Goal: Find specific page/section: Find specific page/section

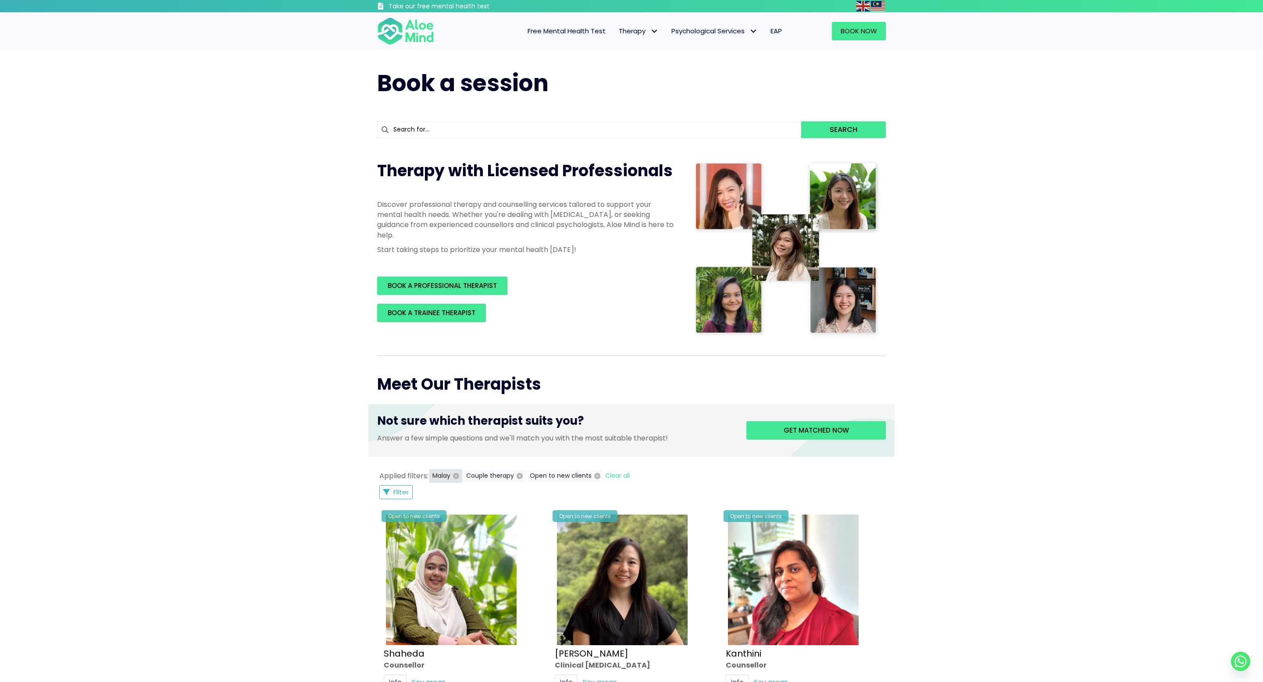
click at [453, 476] on icon "button" at bounding box center [456, 476] width 6 height 6
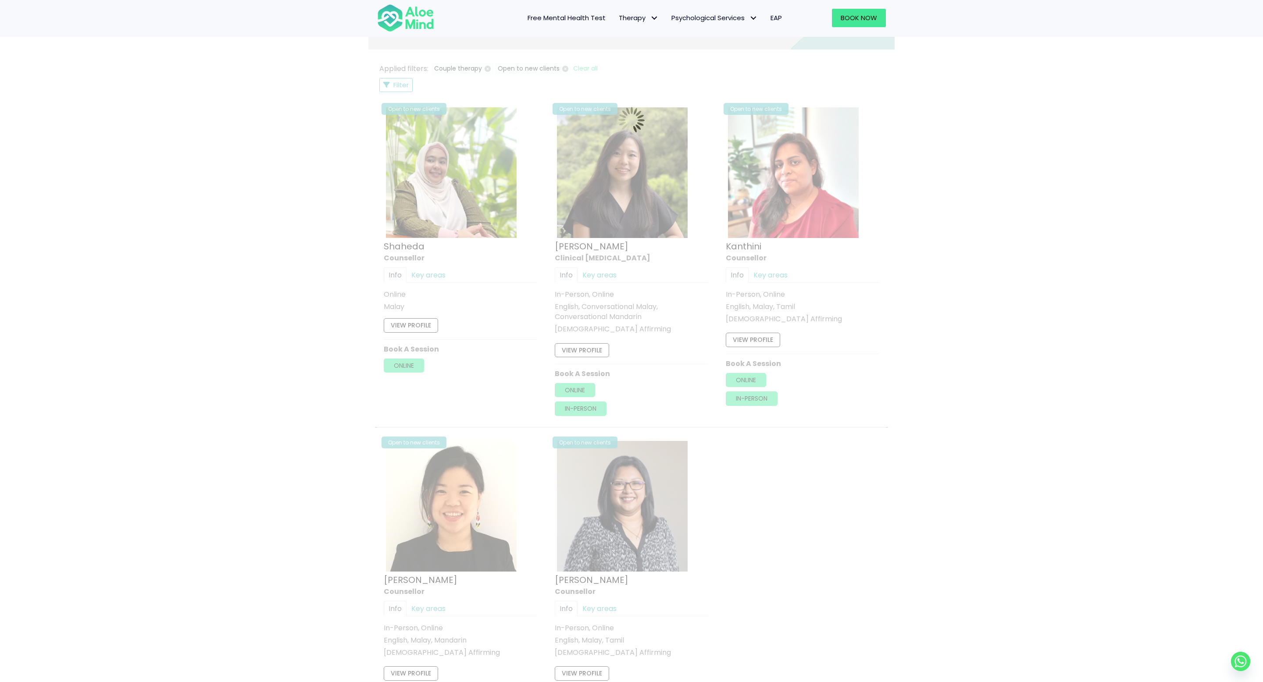
scroll to position [260, 0]
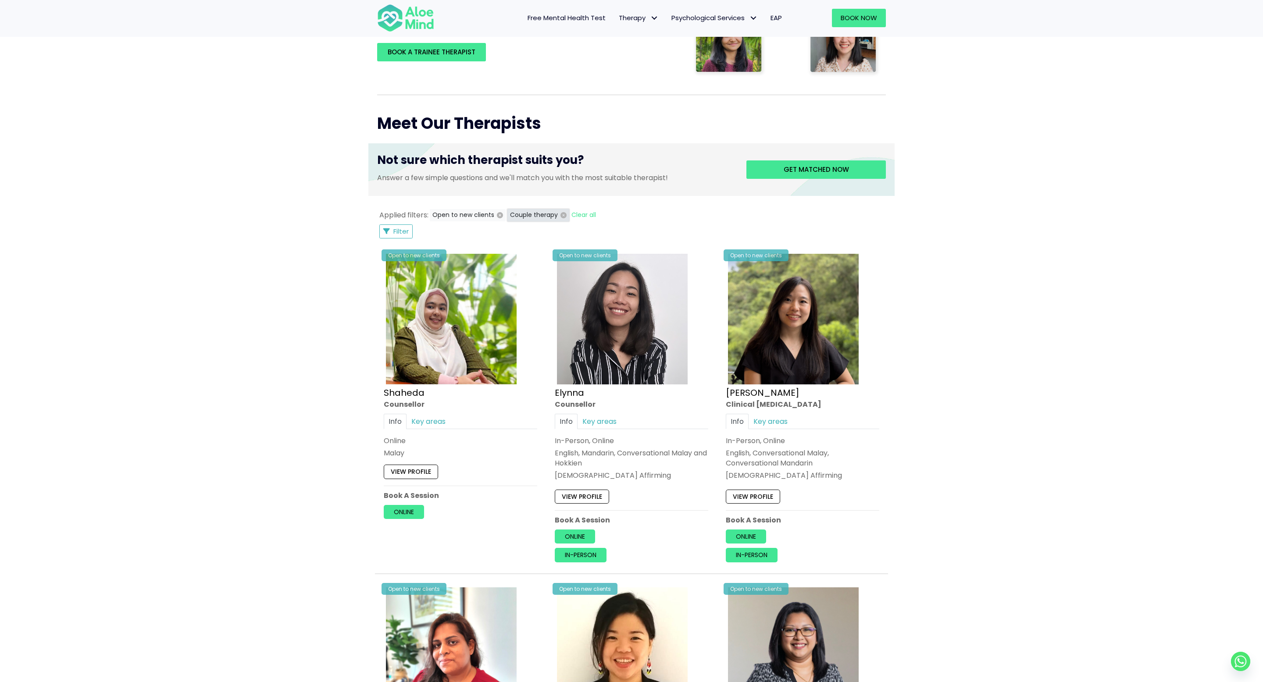
click at [560, 217] on icon "button" at bounding box center [563, 215] width 6 height 6
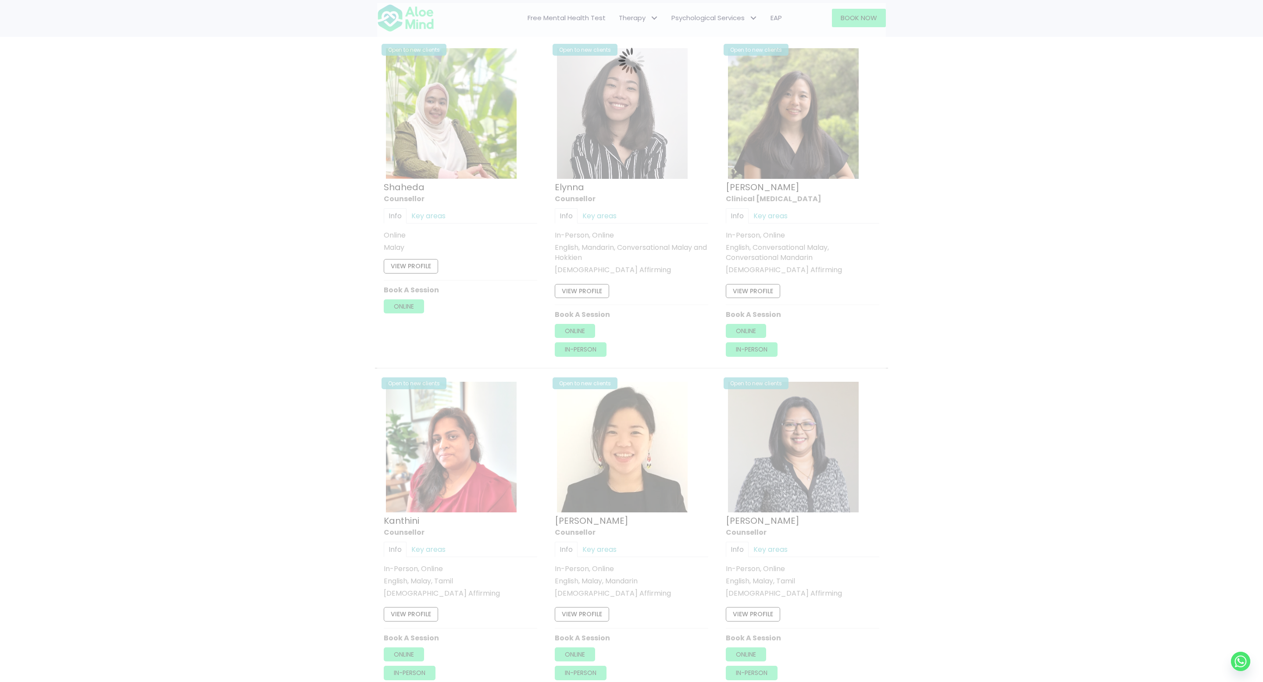
scroll to position [469, 0]
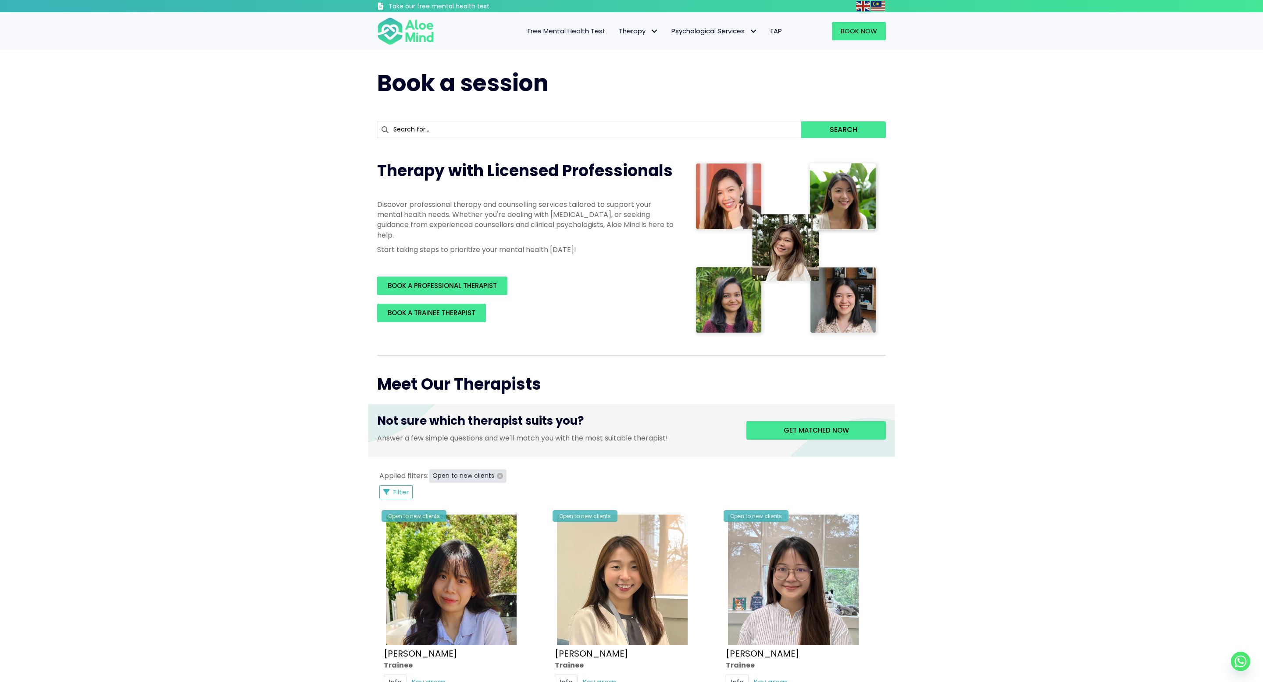
click at [499, 476] on icon "button" at bounding box center [500, 476] width 6 height 6
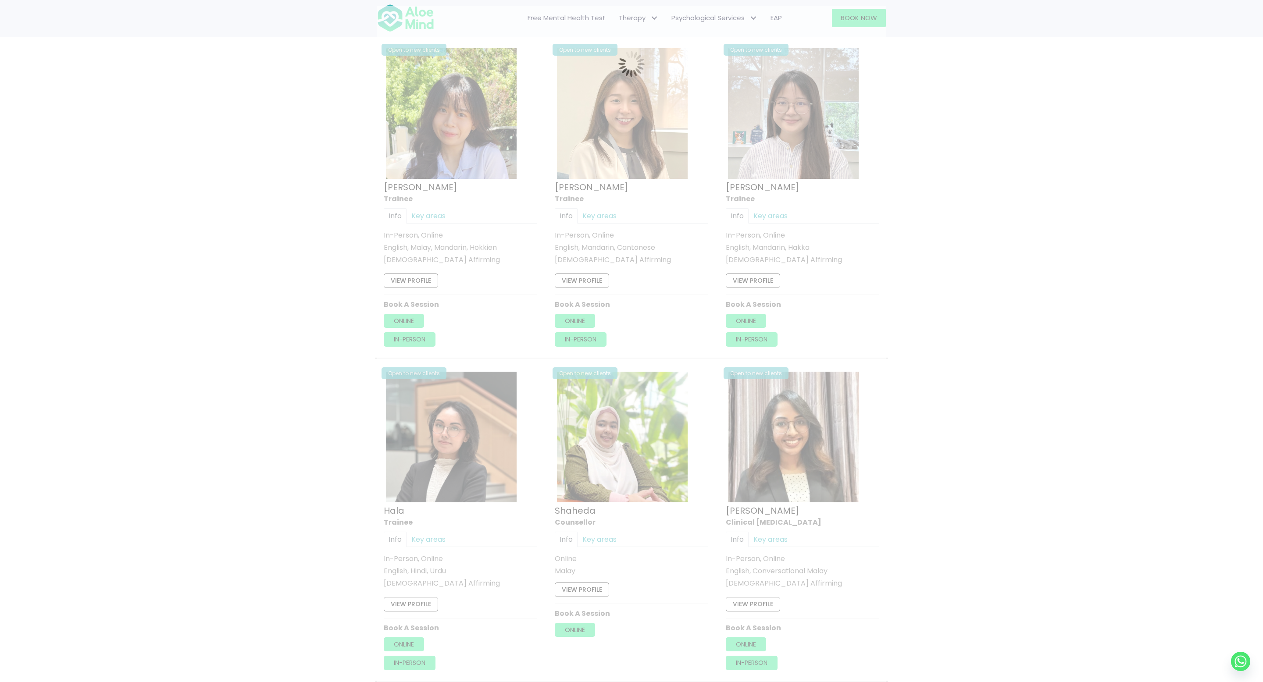
scroll to position [470, 0]
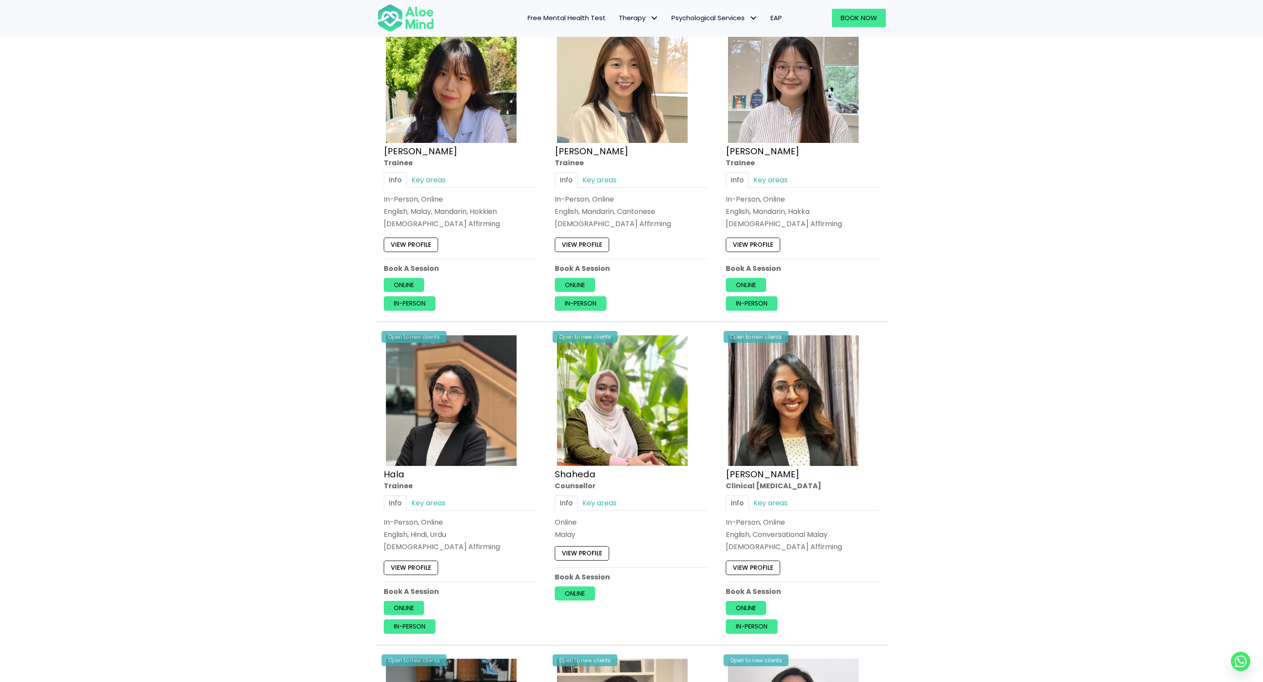
scroll to position [1003, 0]
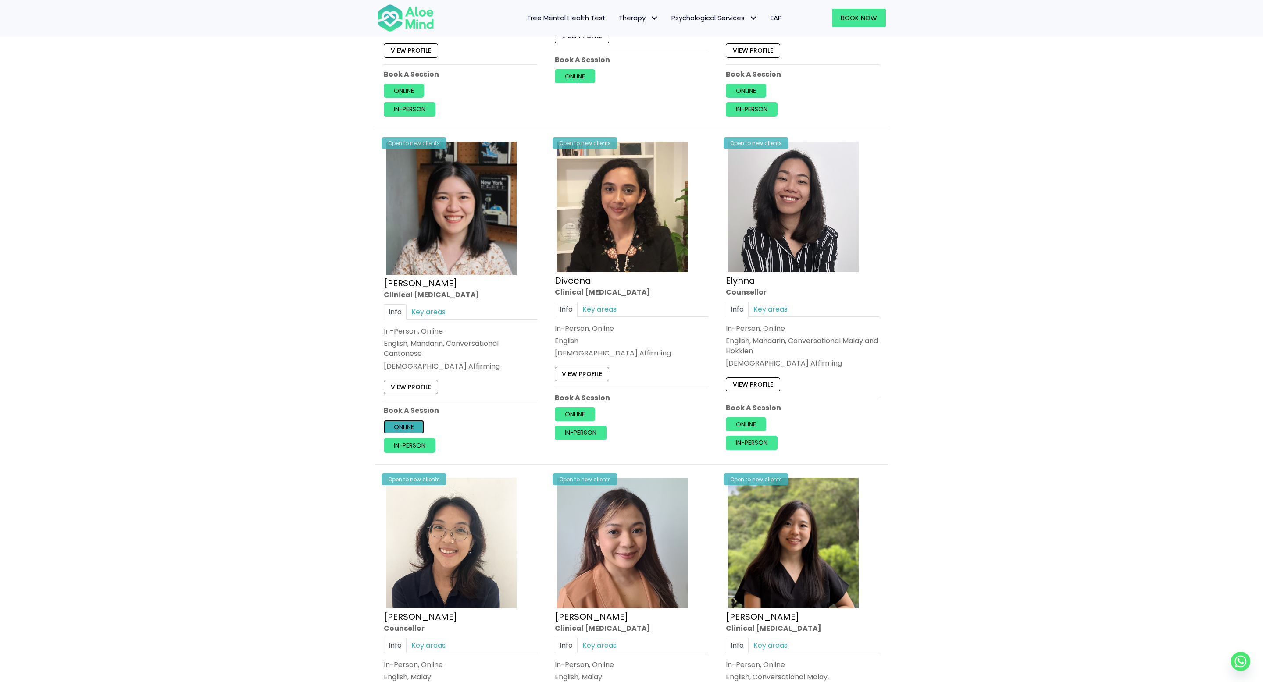
click at [410, 426] on link "Online" at bounding box center [404, 427] width 40 height 14
click at [423, 448] on link "In-person" at bounding box center [410, 445] width 52 height 14
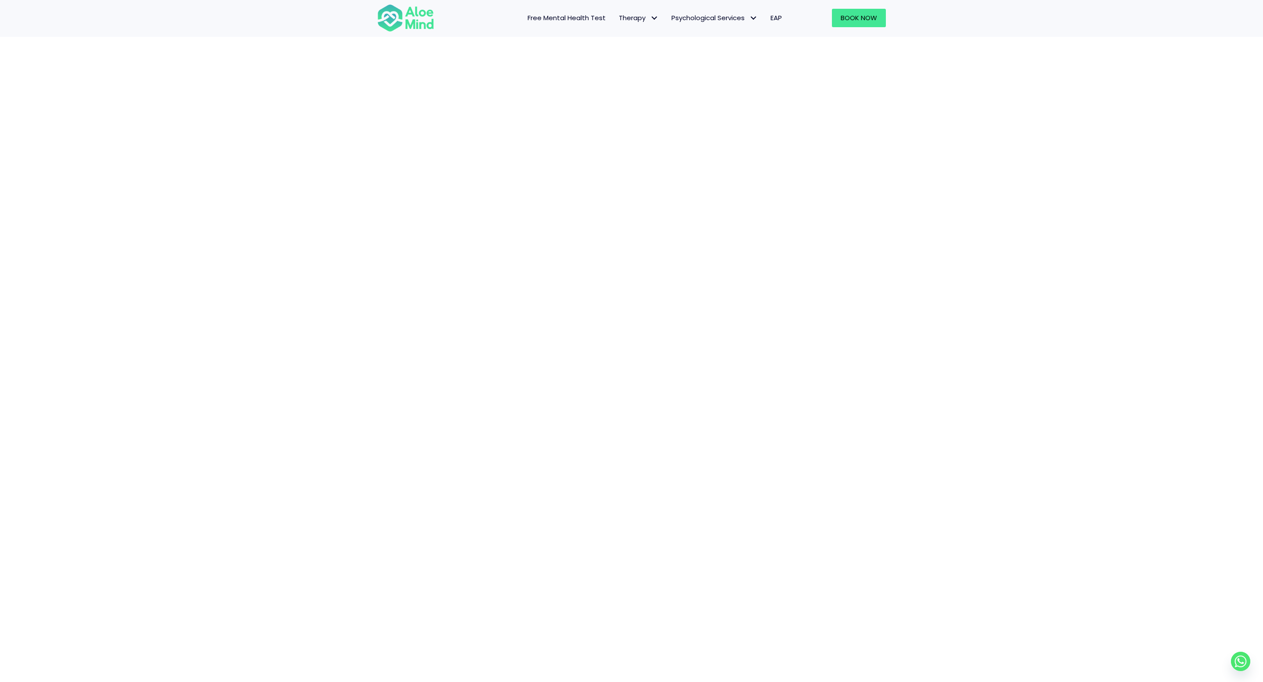
scroll to position [144, 0]
